Goal: Find specific page/section: Find specific page/section

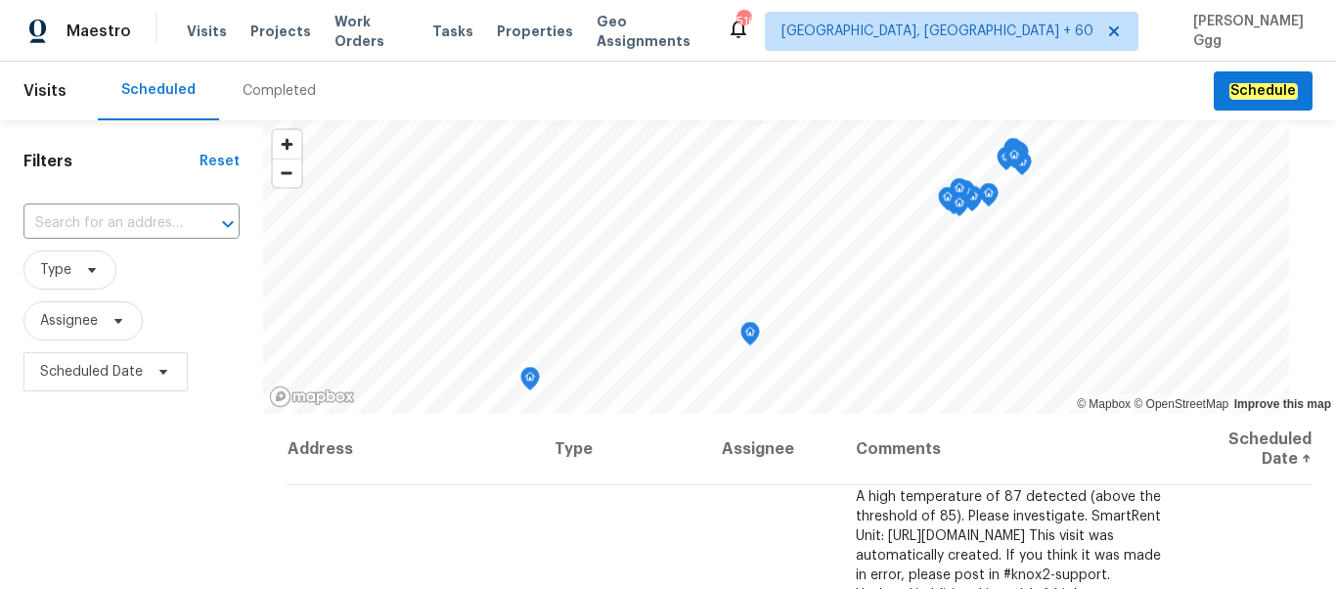
click at [259, 90] on div "Completed" at bounding box center [279, 91] width 73 height 20
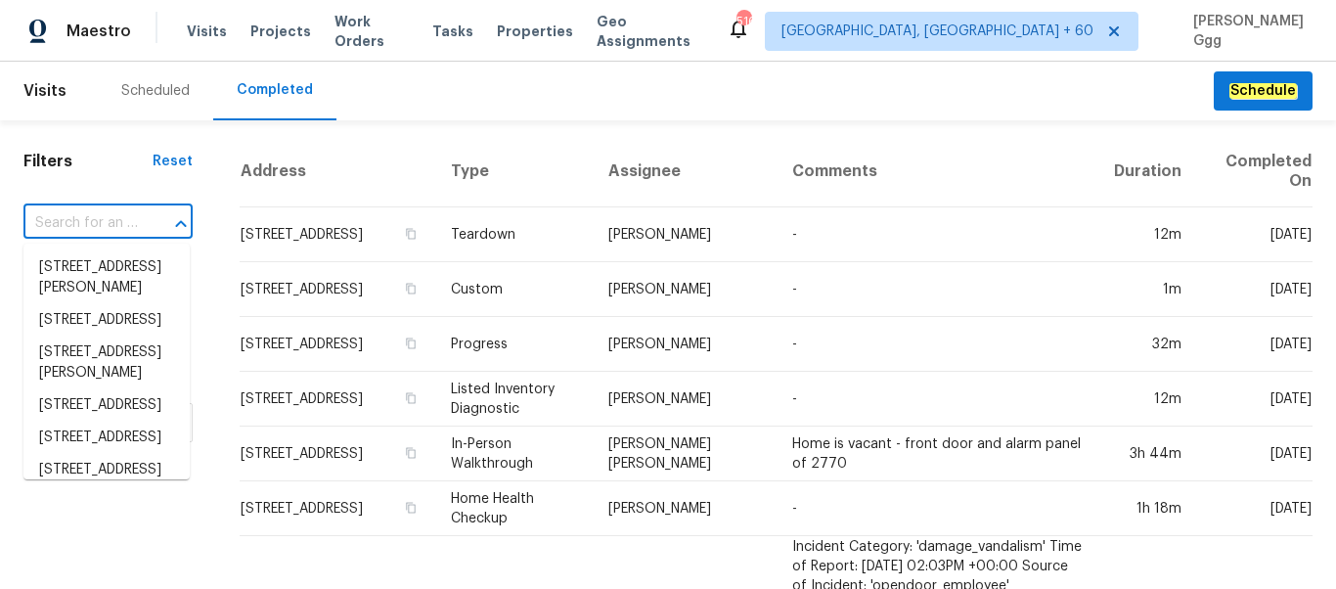
click at [107, 221] on input "text" at bounding box center [80, 223] width 114 height 30
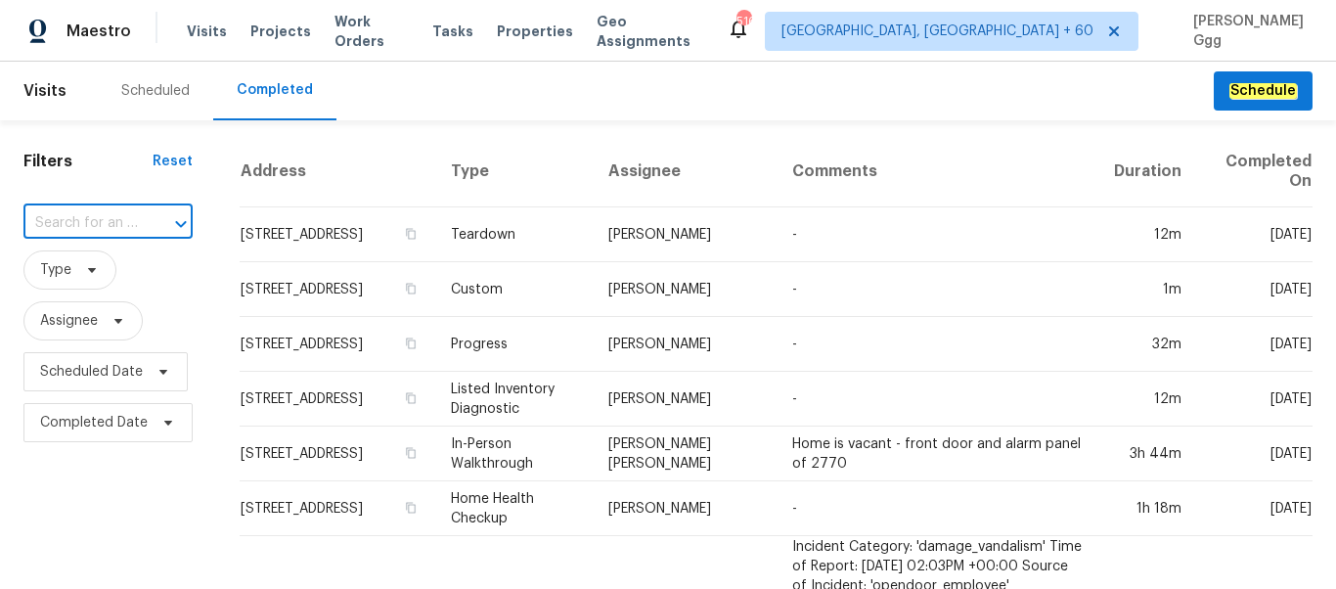
paste input "[STREET_ADDRESS][PERSON_NAME]"
type input "[STREET_ADDRESS][PERSON_NAME]"
click at [57, 273] on li "[STREET_ADDRESS][PERSON_NAME]" at bounding box center [106, 277] width 166 height 53
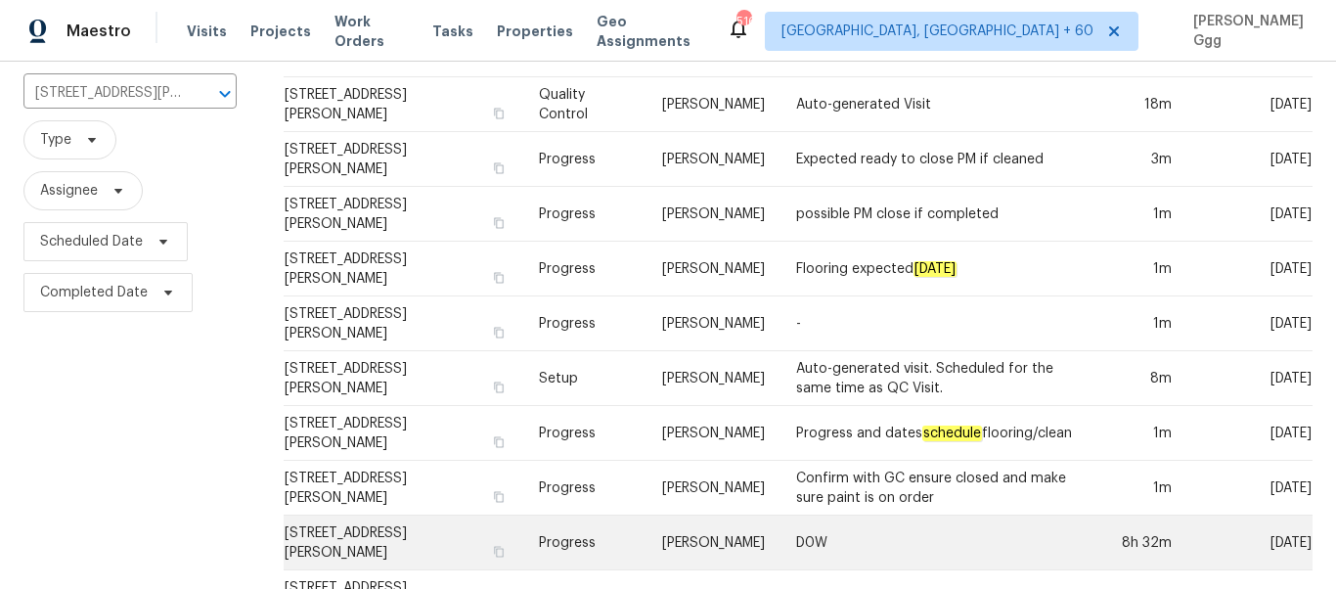
scroll to position [124, 0]
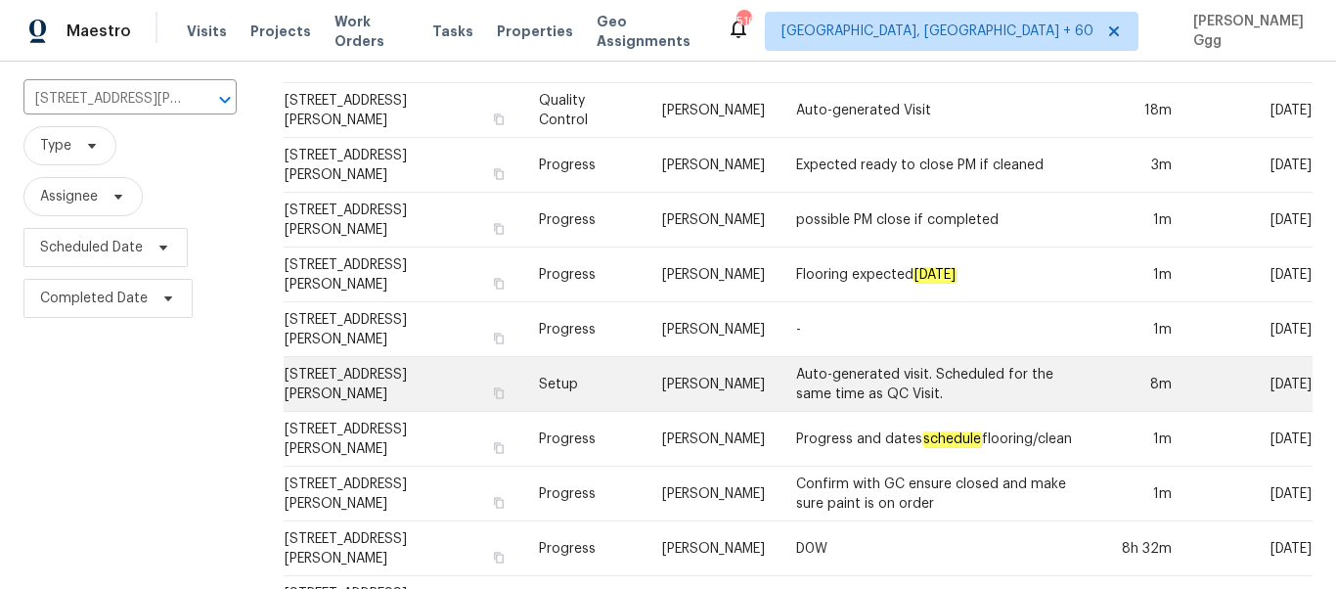
click at [576, 375] on td "Setup" at bounding box center [584, 384] width 123 height 55
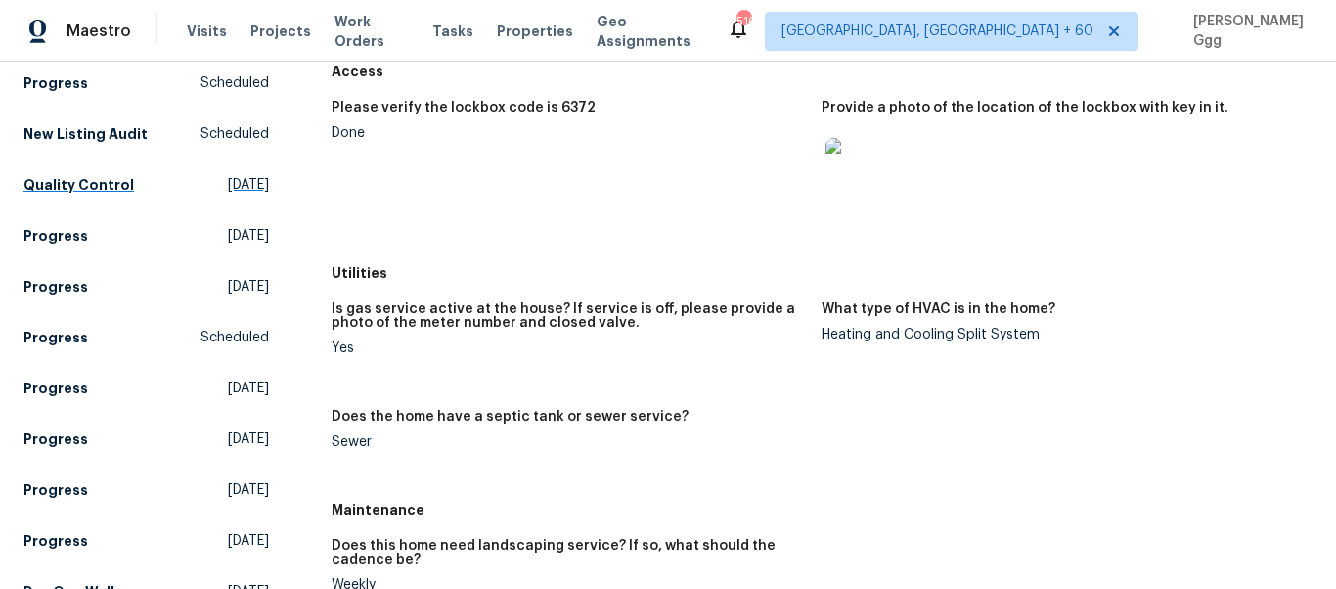
scroll to position [82, 0]
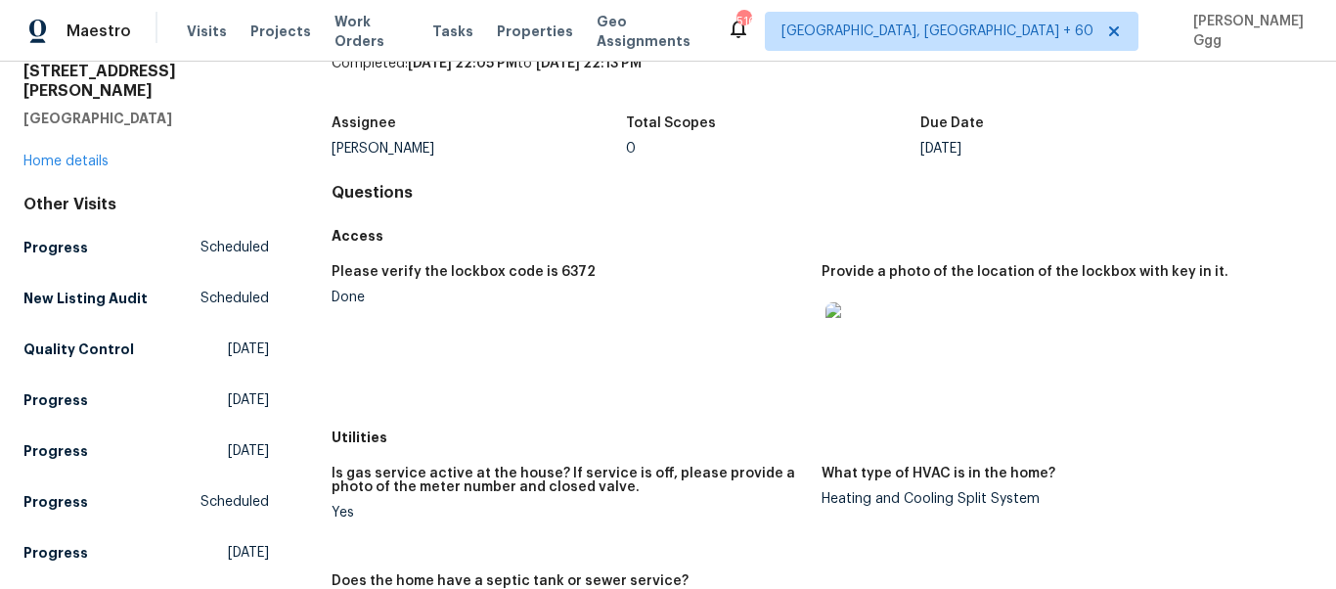
click at [85, 133] on div "[STREET_ADDRESS] Home details" at bounding box center [146, 117] width 246 height 110
click at [85, 155] on link "Home details" at bounding box center [65, 162] width 85 height 14
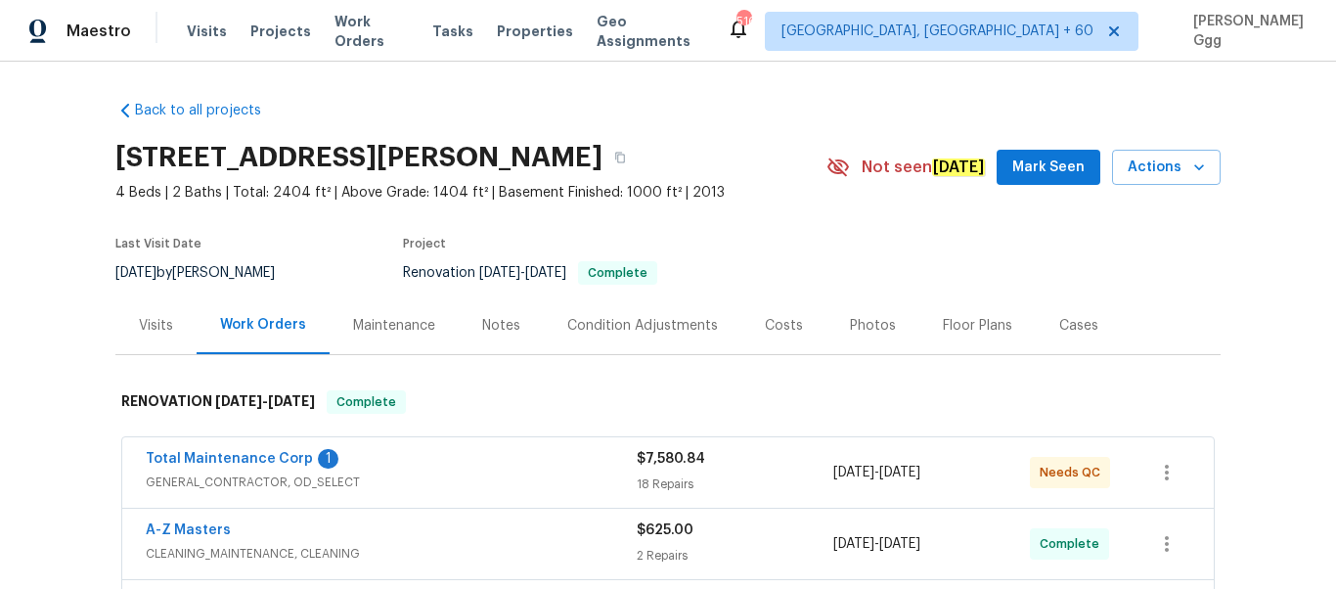
click at [842, 310] on div "Photos" at bounding box center [873, 325] width 93 height 58
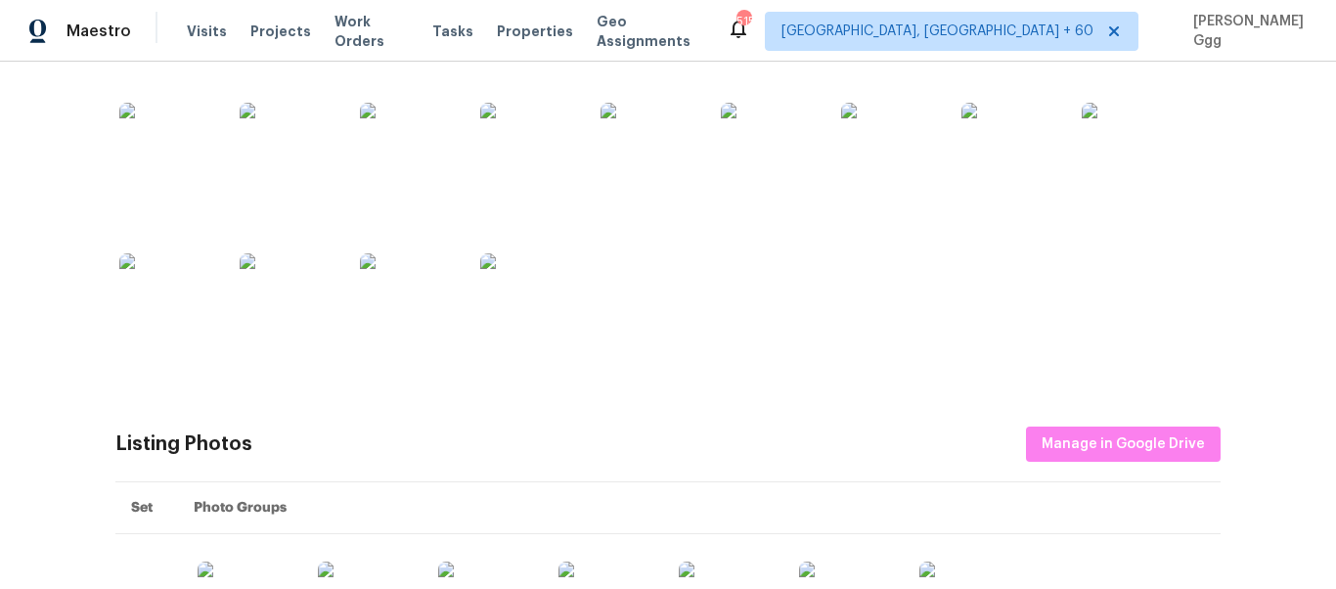
scroll to position [492, 0]
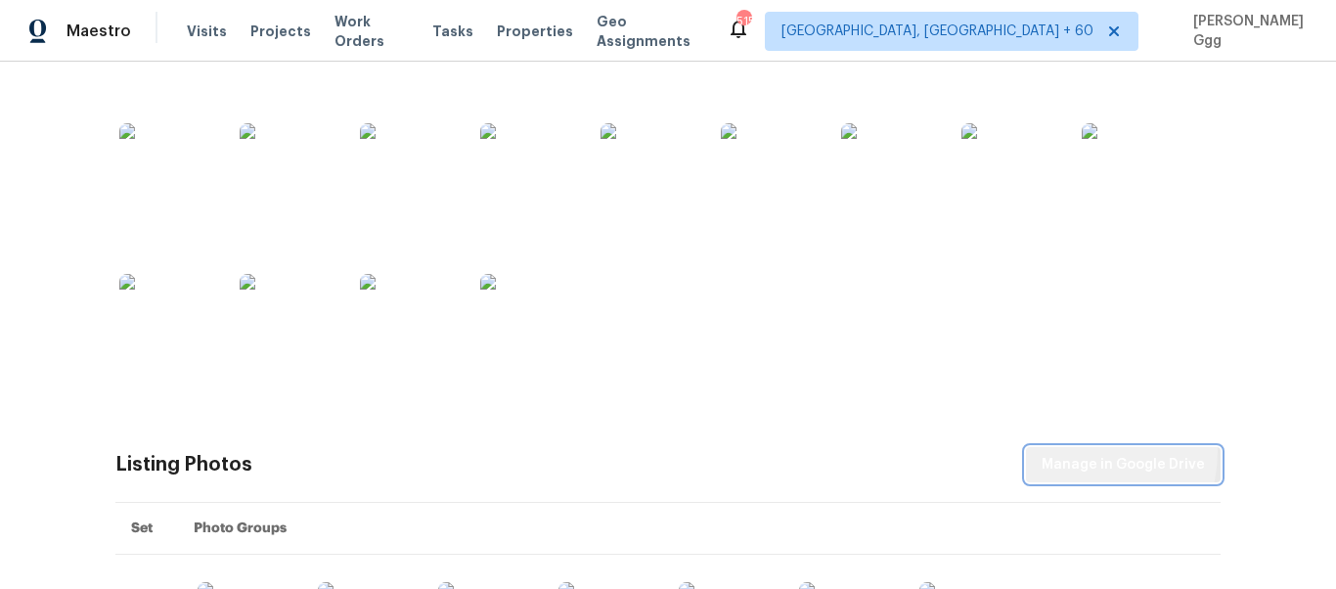
click at [1083, 453] on span "Manage in Google Drive" at bounding box center [1123, 465] width 163 height 24
